Goal: Check status: Check status

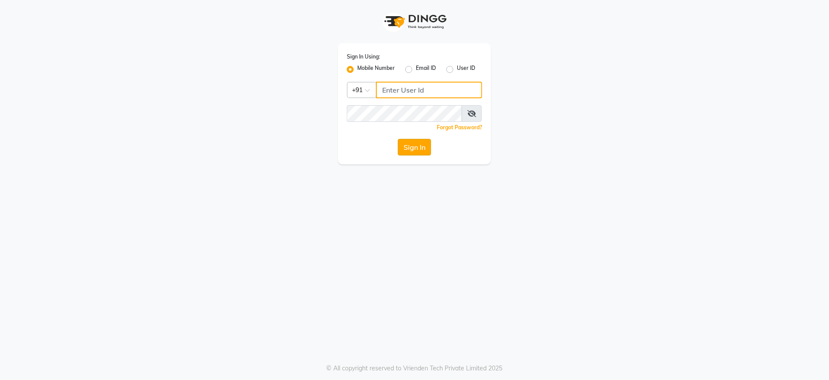
type input "9321913023"
click at [423, 146] on button "Sign In" at bounding box center [414, 147] width 33 height 17
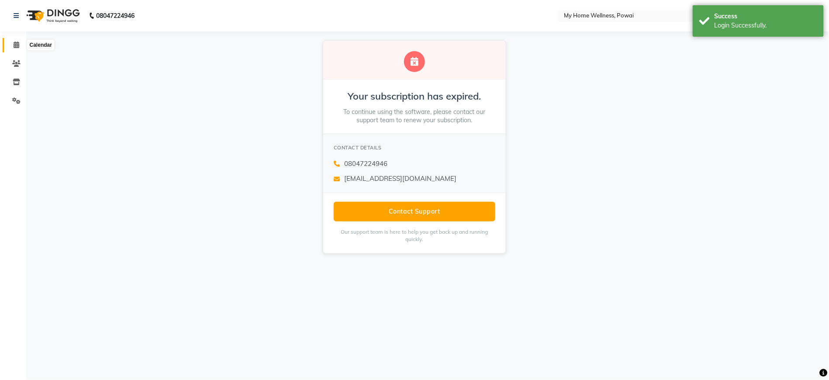
click at [14, 45] on icon at bounding box center [17, 45] width 6 height 7
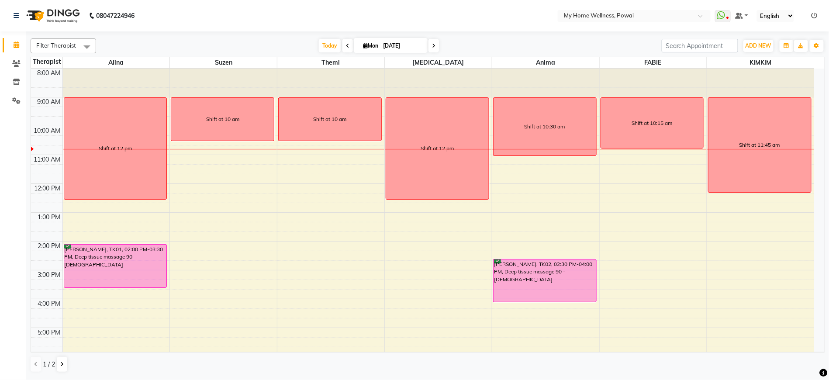
click at [347, 42] on span at bounding box center [348, 46] width 10 height 14
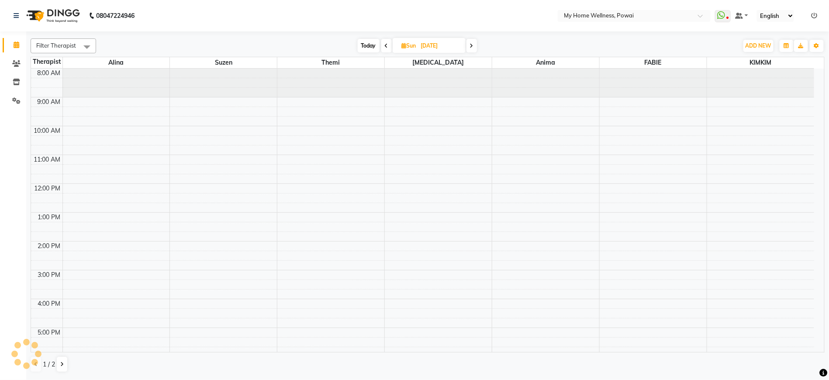
scroll to position [59, 0]
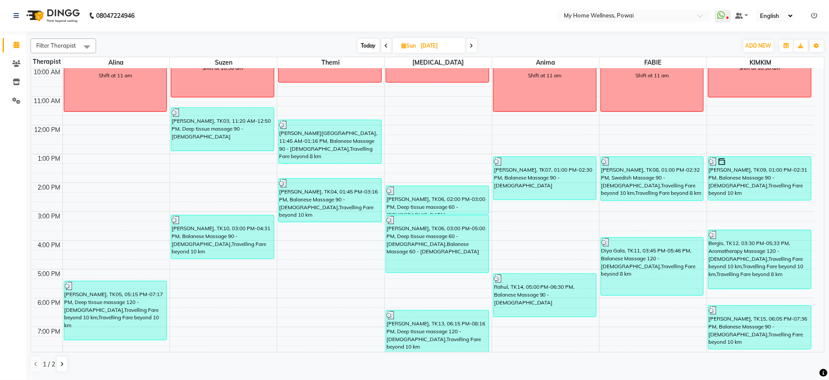
click at [386, 39] on span at bounding box center [387, 46] width 10 height 14
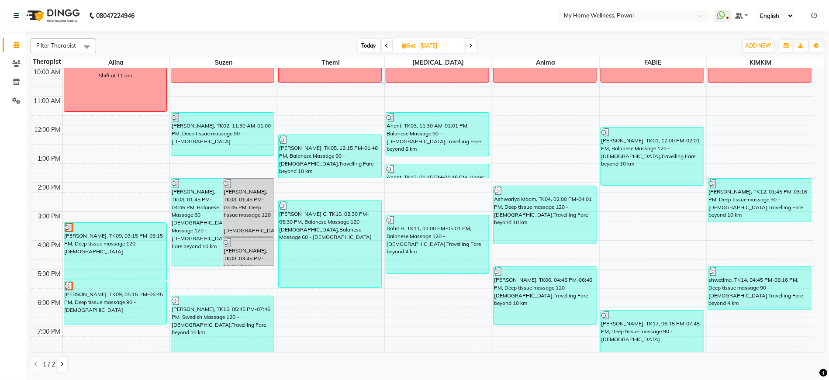
click at [385, 43] on icon at bounding box center [386, 45] width 3 height 5
type input "[DATE]"
